Goal: Information Seeking & Learning: Learn about a topic

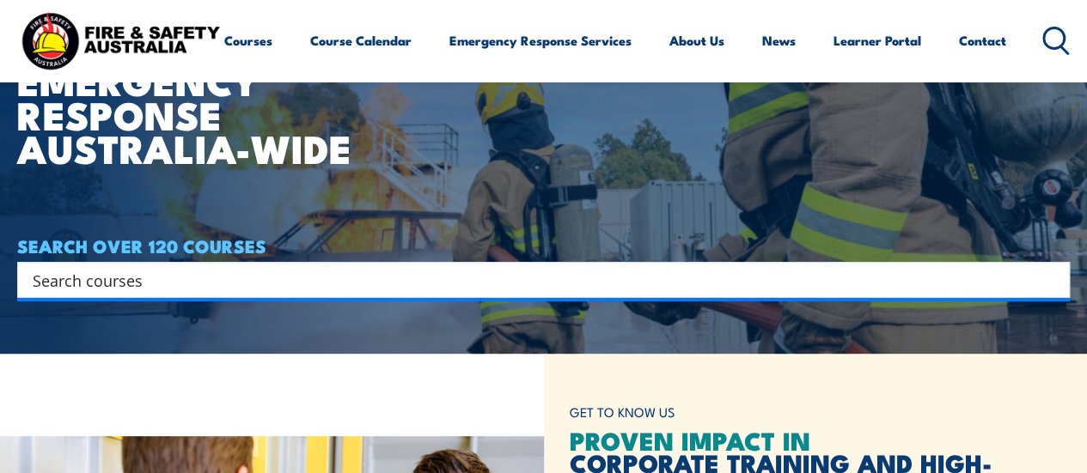
scroll to position [172, 0]
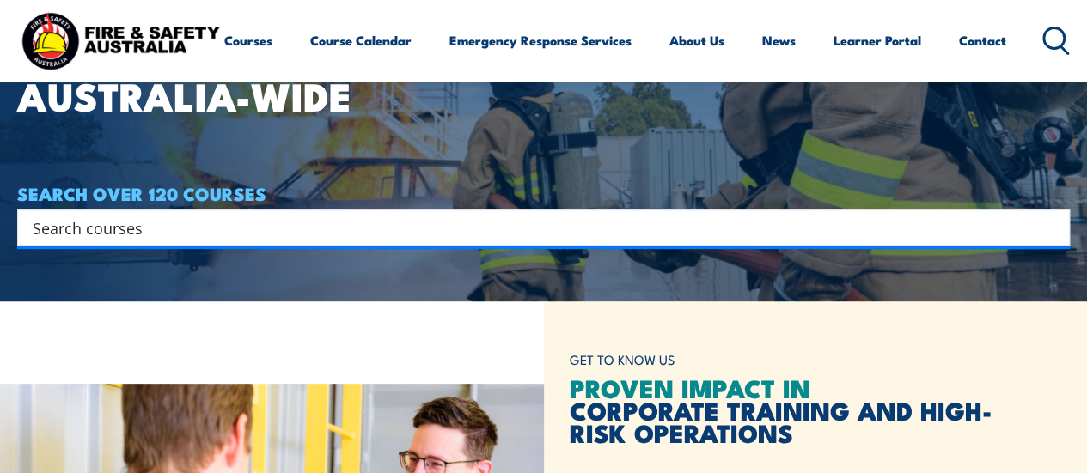
click at [273, 226] on input "Search input" at bounding box center [532, 228] width 999 height 26
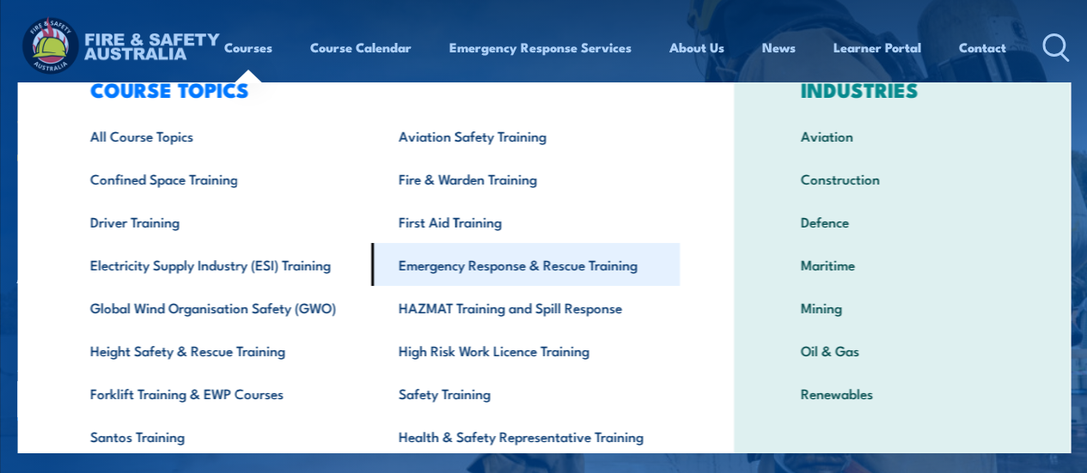
scroll to position [86, 0]
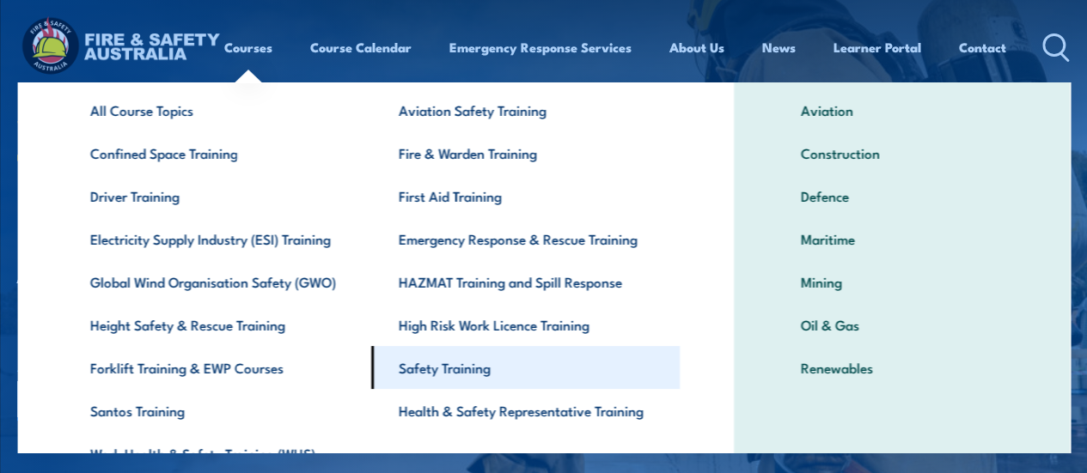
click at [481, 362] on link "Safety Training" at bounding box center [525, 367] width 308 height 43
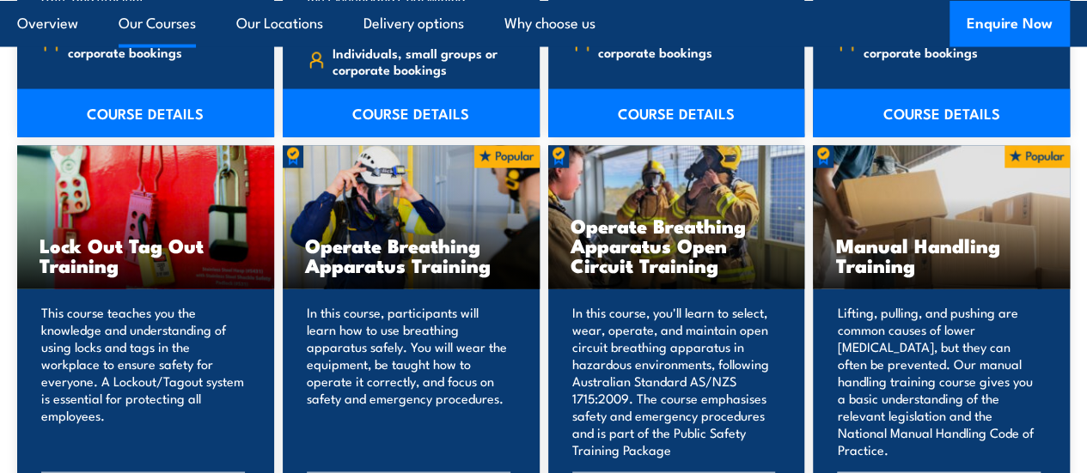
scroll to position [1718, 0]
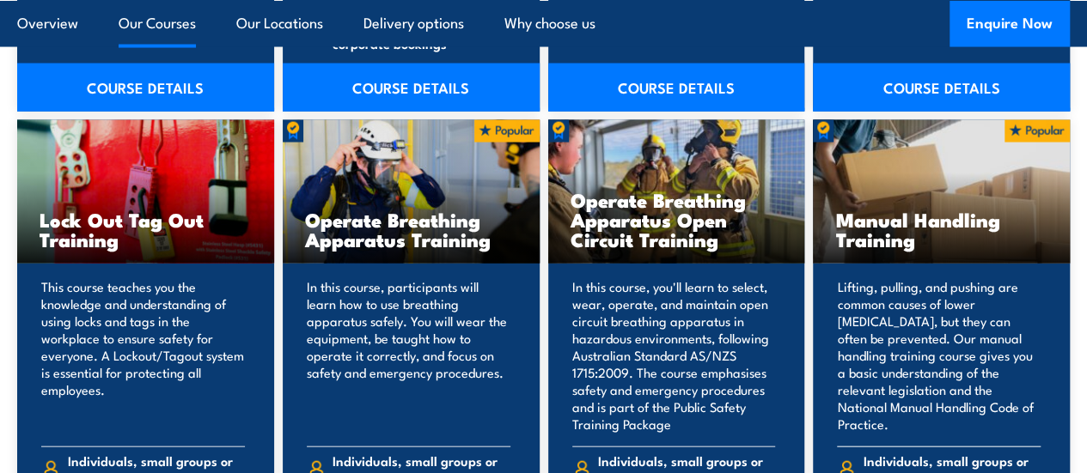
click at [916, 249] on h3 "Manual Handling Training" at bounding box center [941, 230] width 212 height 40
drag, startPoint x: 916, startPoint y: 265, endPoint x: 856, endPoint y: 255, distance: 60.9
click at [856, 249] on h3 "Manual Handling Training" at bounding box center [941, 230] width 212 height 40
click at [887, 264] on div "Manual Handling Training" at bounding box center [941, 191] width 257 height 143
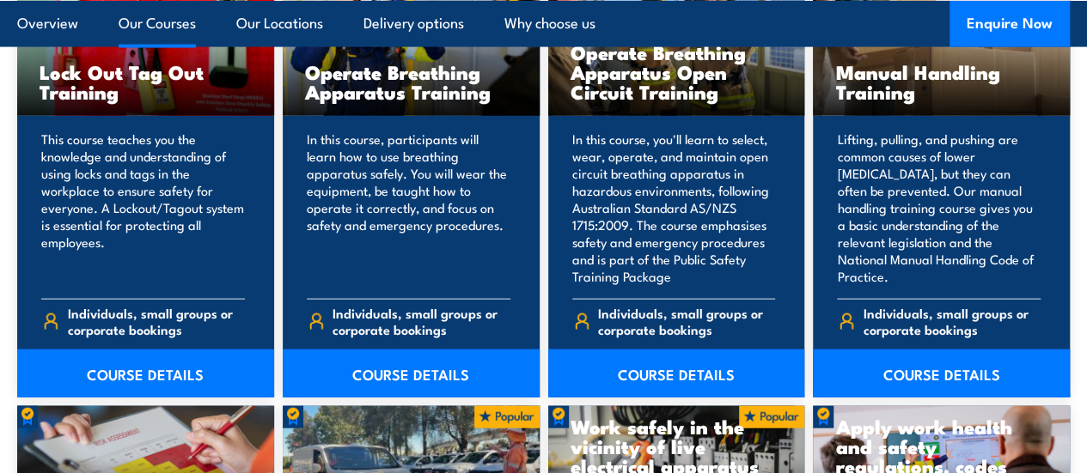
scroll to position [1890, 0]
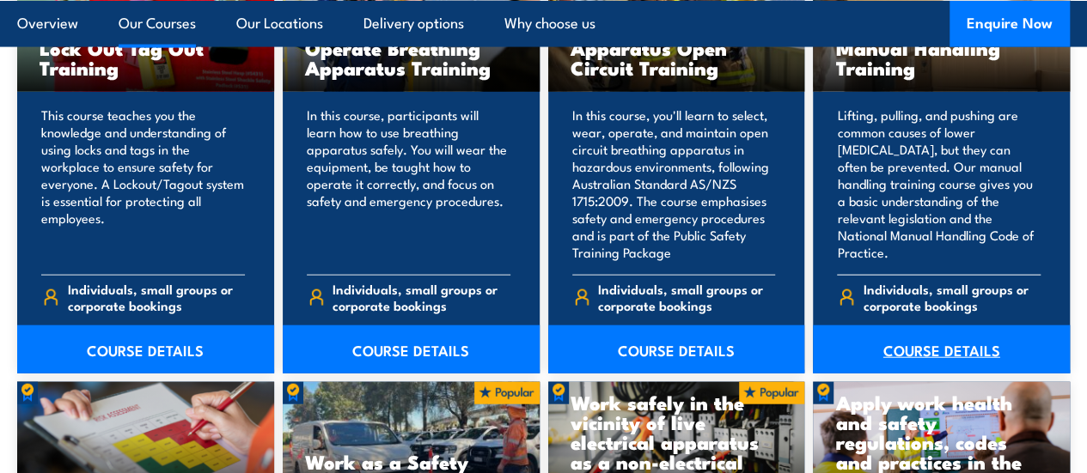
click at [932, 367] on link "COURSE DETAILS" at bounding box center [941, 350] width 257 height 48
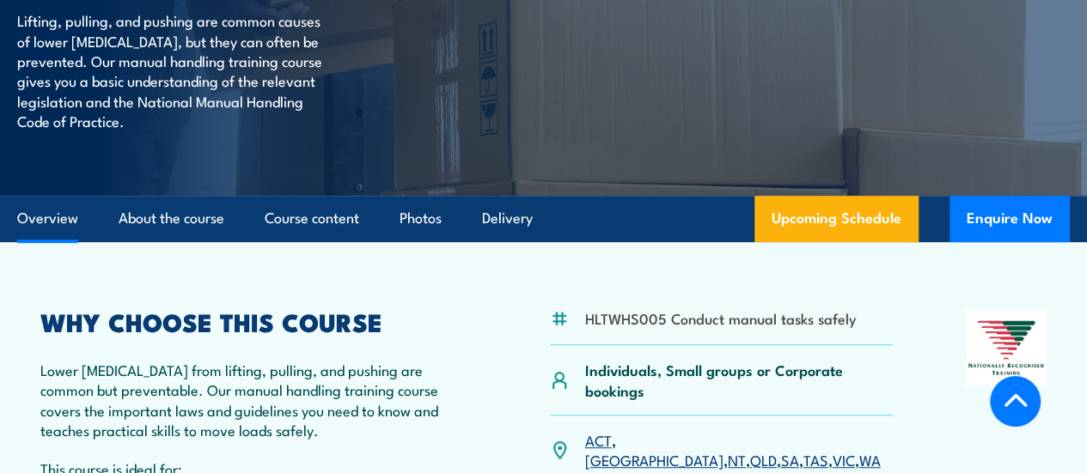
scroll to position [430, 0]
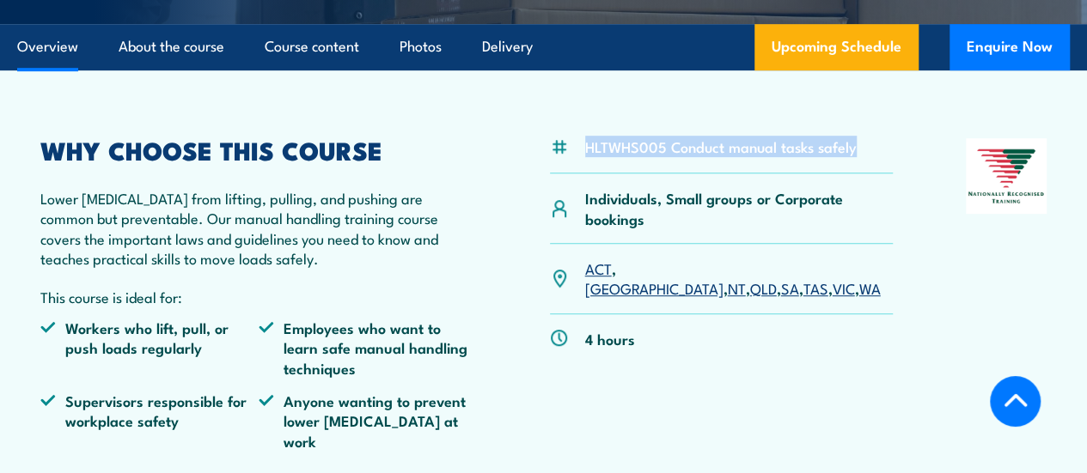
drag, startPoint x: 868, startPoint y: 186, endPoint x: 558, endPoint y: 199, distance: 309.5
click at [558, 174] on div "HLTWHS005 Conduct manual tasks safely" at bounding box center [722, 155] width 344 height 35
copy div "HLTWHS005 Conduct manual tasks safely"
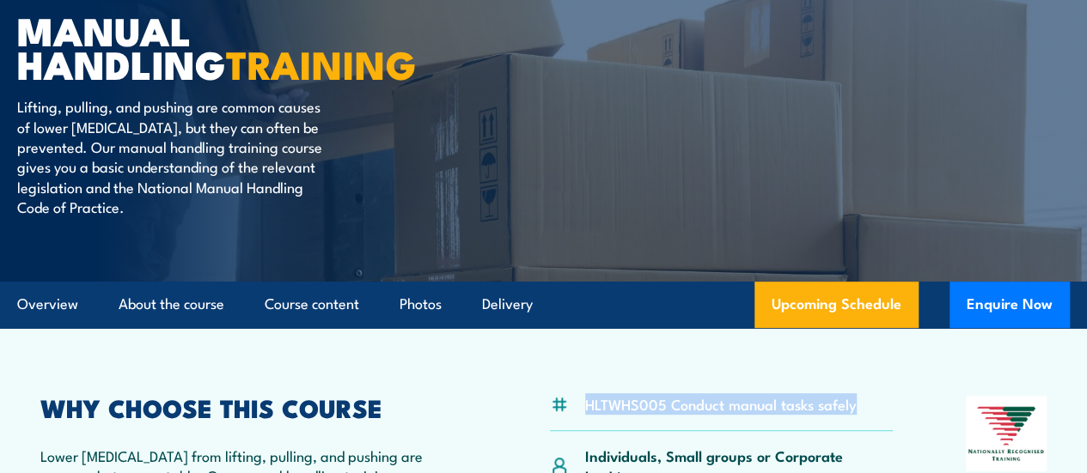
scroll to position [172, 0]
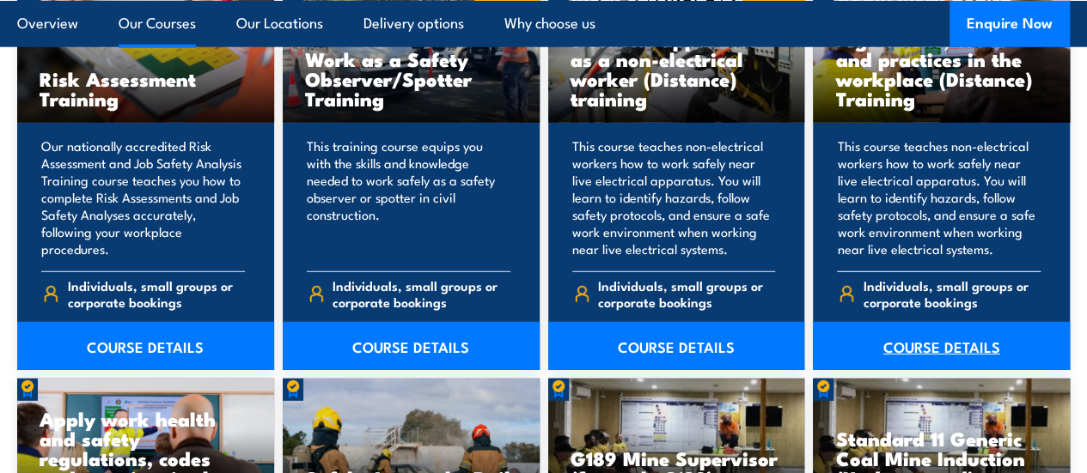
scroll to position [2319, 0]
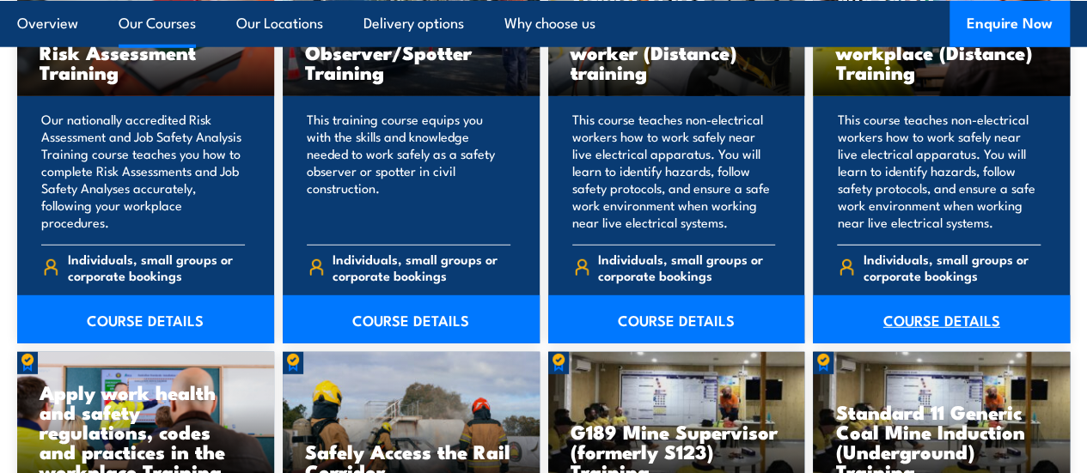
click at [903, 344] on link "COURSE DETAILS" at bounding box center [941, 320] width 257 height 48
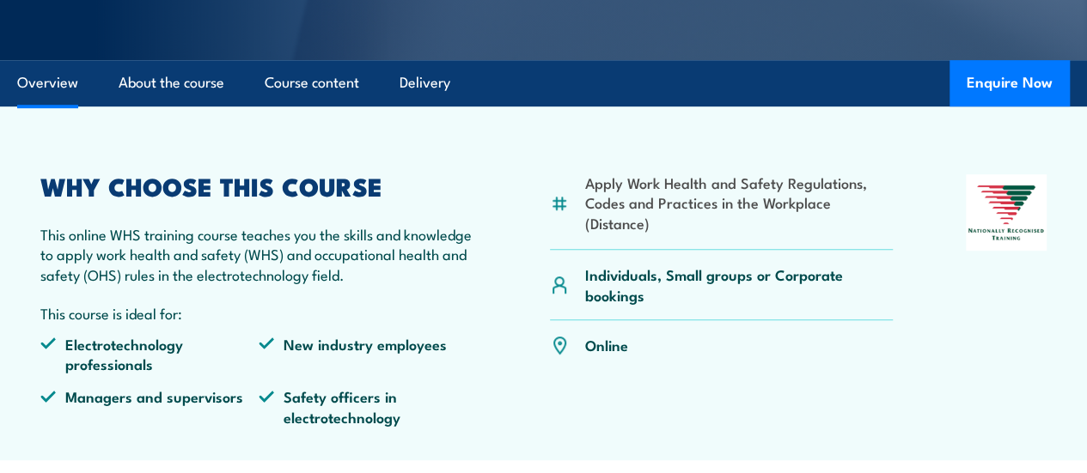
scroll to position [430, 0]
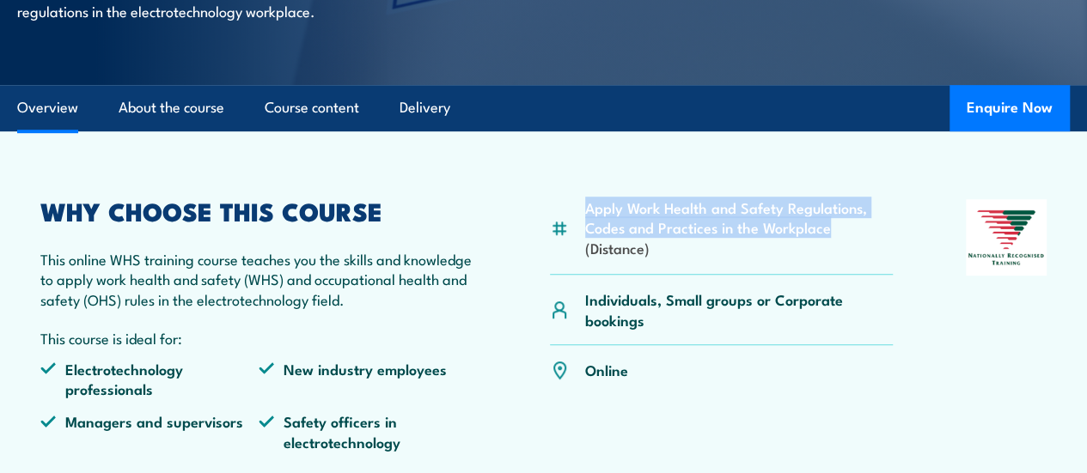
drag, startPoint x: 832, startPoint y: 265, endPoint x: 572, endPoint y: 247, distance: 260.1
click at [572, 247] on div "Apply Work Health and Safety Regulations, Codes and Practices in the Workplace …" at bounding box center [722, 237] width 344 height 76
copy li "Apply Work Health and Safety Regulations, Codes and Practices in the Workplace"
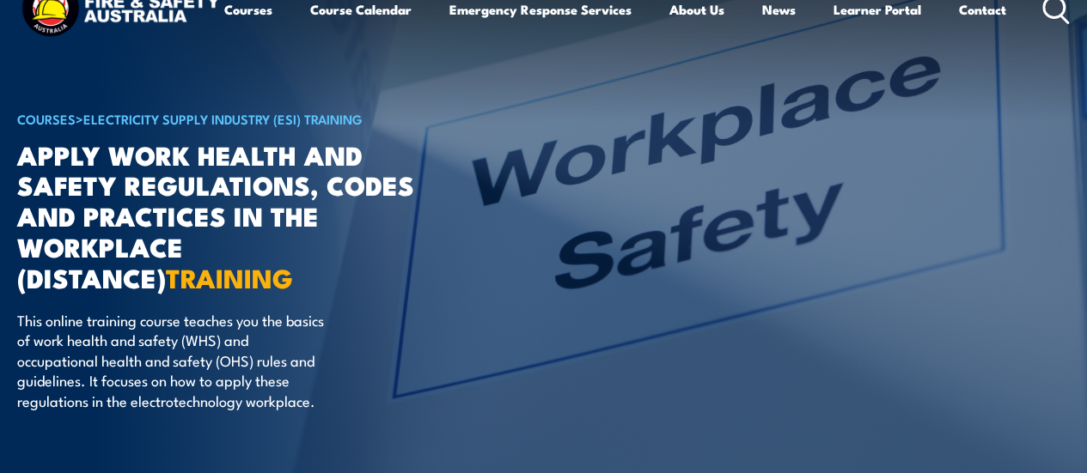
scroll to position [0, 0]
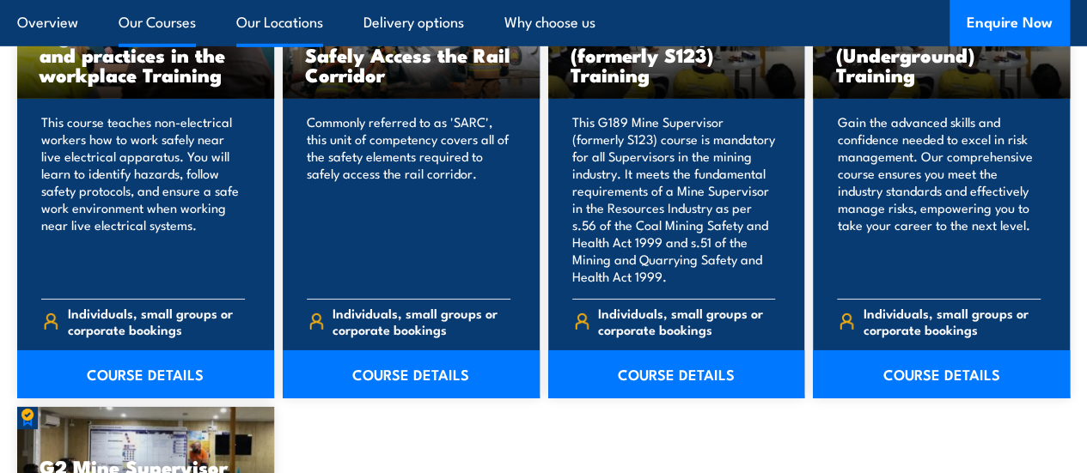
scroll to position [2319, 0]
